Goal: Obtain resource: Download file/media

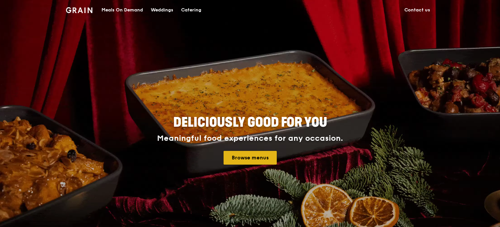
click at [240, 154] on link "Browse menus" at bounding box center [250, 158] width 53 height 14
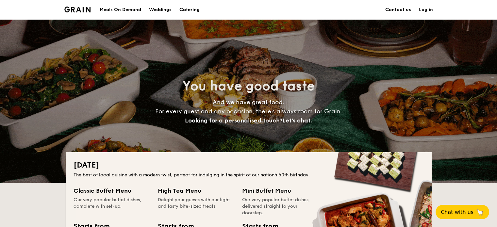
click at [186, 10] on h1 "Catering" at bounding box center [189, 10] width 20 height 20
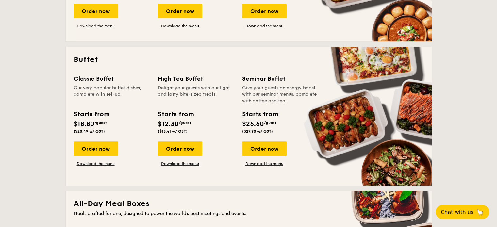
scroll to position [261, 0]
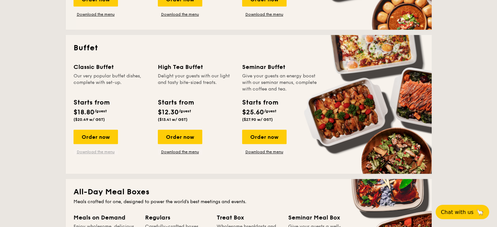
click at [102, 150] on link "Download the menu" at bounding box center [96, 151] width 44 height 5
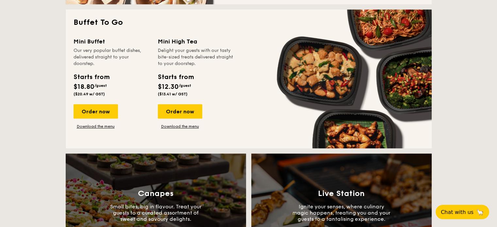
scroll to position [621, 0]
